Goal: Task Accomplishment & Management: Complete application form

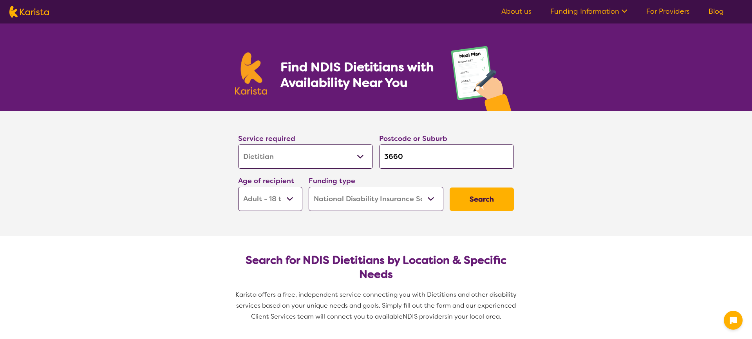
select select "Dietitian"
select select "AD"
select select "NDIS"
select select "Dietitian"
select select "AD"
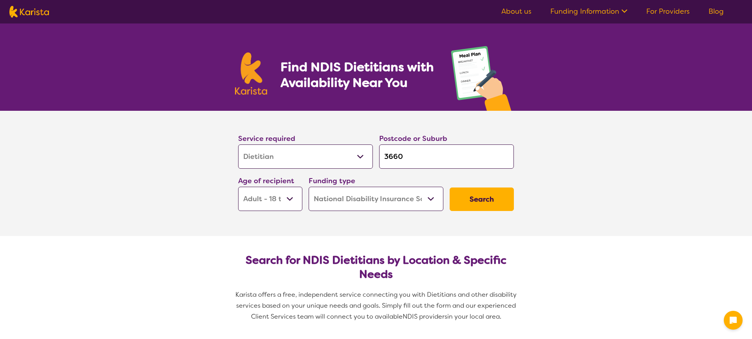
select select "NDIS"
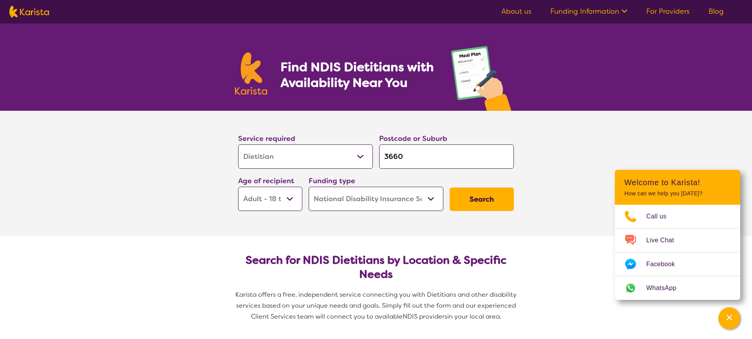
drag, startPoint x: 419, startPoint y: 160, endPoint x: 425, endPoint y: 159, distance: 6.4
click at [419, 160] on input "3660" at bounding box center [446, 157] width 135 height 24
drag, startPoint x: 431, startPoint y: 158, endPoint x: 307, endPoint y: 157, distance: 124.2
click at [306, 157] on div "Service required Allied Health Assistant Assessment ([MEDICAL_DATA] or [MEDICAL…" at bounding box center [376, 172] width 282 height 85
type input "K"
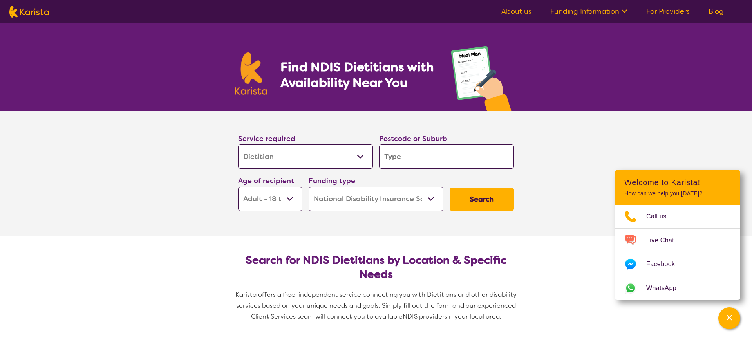
type input "K"
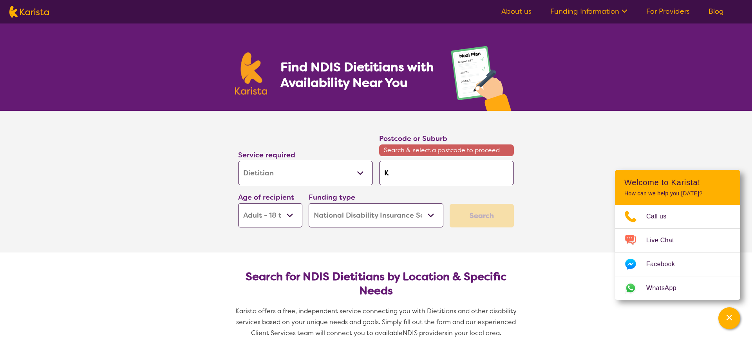
type input "Ki"
type input "[PERSON_NAME]"
type input "Kiml"
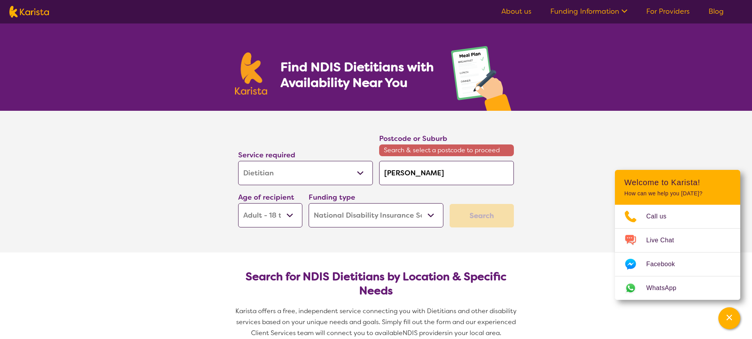
type input "Kiml"
type input "Kimlo"
type input "Kimlor"
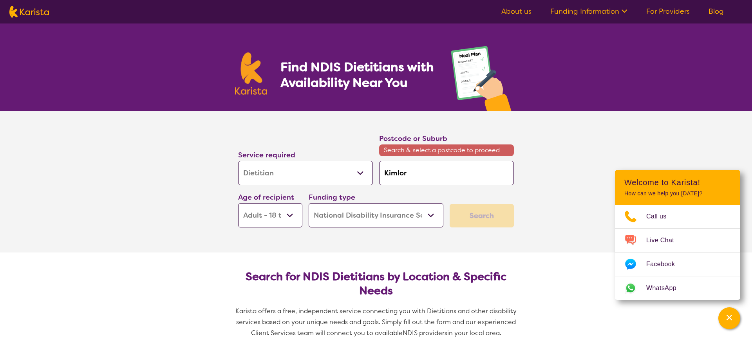
type input "Kimlore"
type input "Kimlore="
type input "Kimlore"
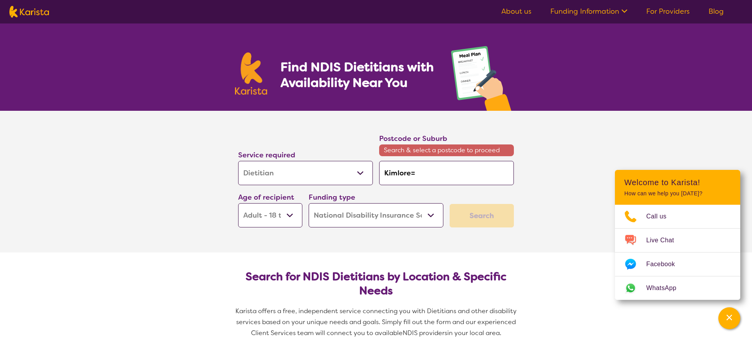
type input "Kimlore"
type input "Kimlor"
type input "Kimlo"
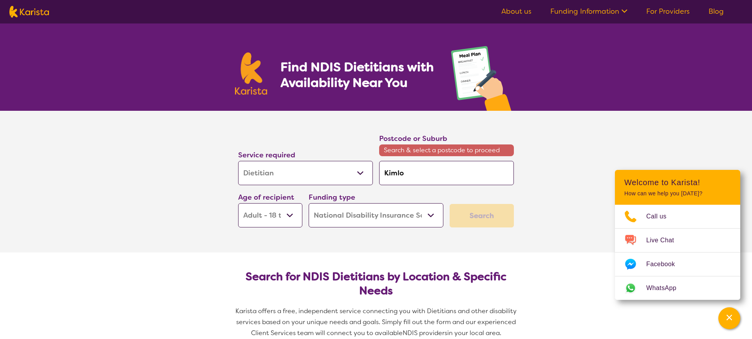
type input "Kiml"
type input "[PERSON_NAME]"
type input "Ki"
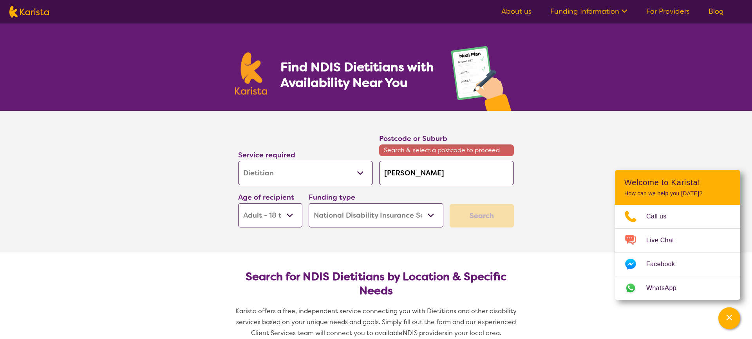
type input "Ki"
type input "K"
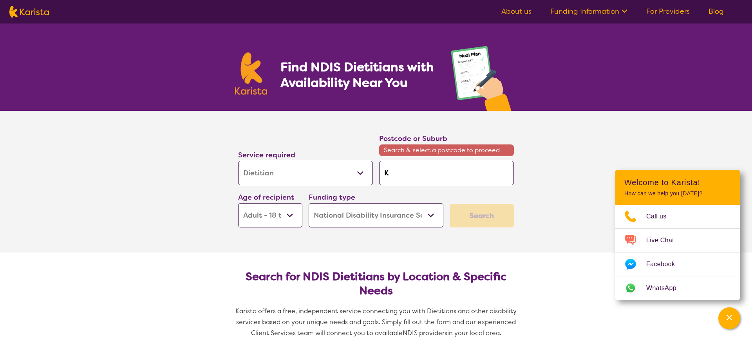
type input "Ki"
type input "Kil"
type input "Kilm"
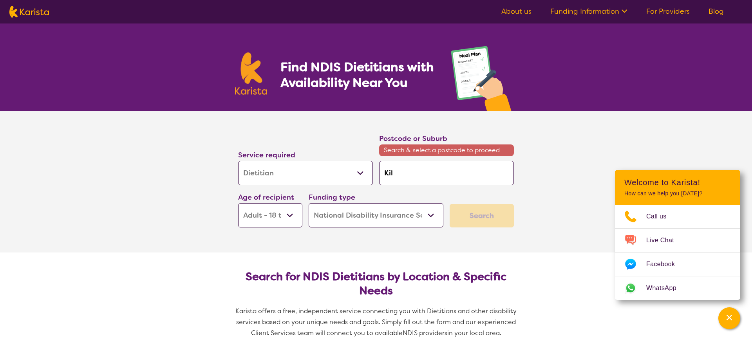
type input "Kilm"
type input "Kilmo"
type input "Kilmor"
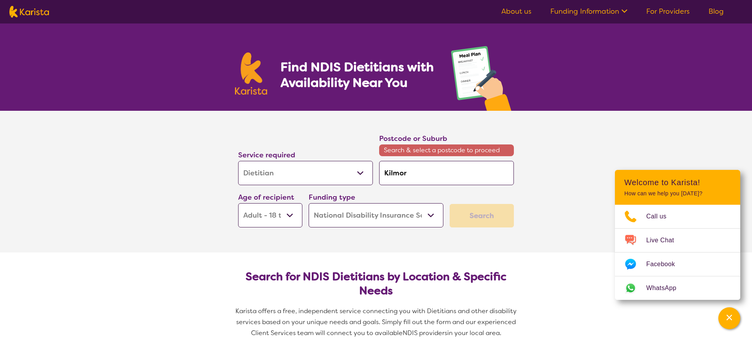
type input "Kilmore"
click at [395, 191] on em "Kilmore" at bounding box center [396, 195] width 23 height 8
type input "3764"
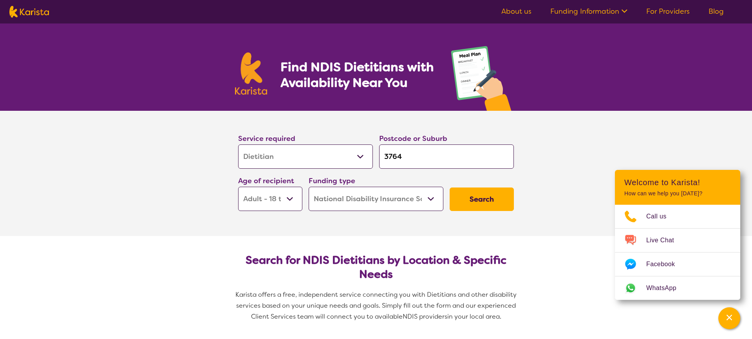
click at [282, 197] on select "Early Childhood - 0 to 9 Child - 10 to 11 Adolescent - 12 to 17 Adult - 18 to 6…" at bounding box center [270, 199] width 64 height 24
click at [465, 204] on button "Search" at bounding box center [482, 200] width 64 height 24
